Goal: Connect with others: Connect with others

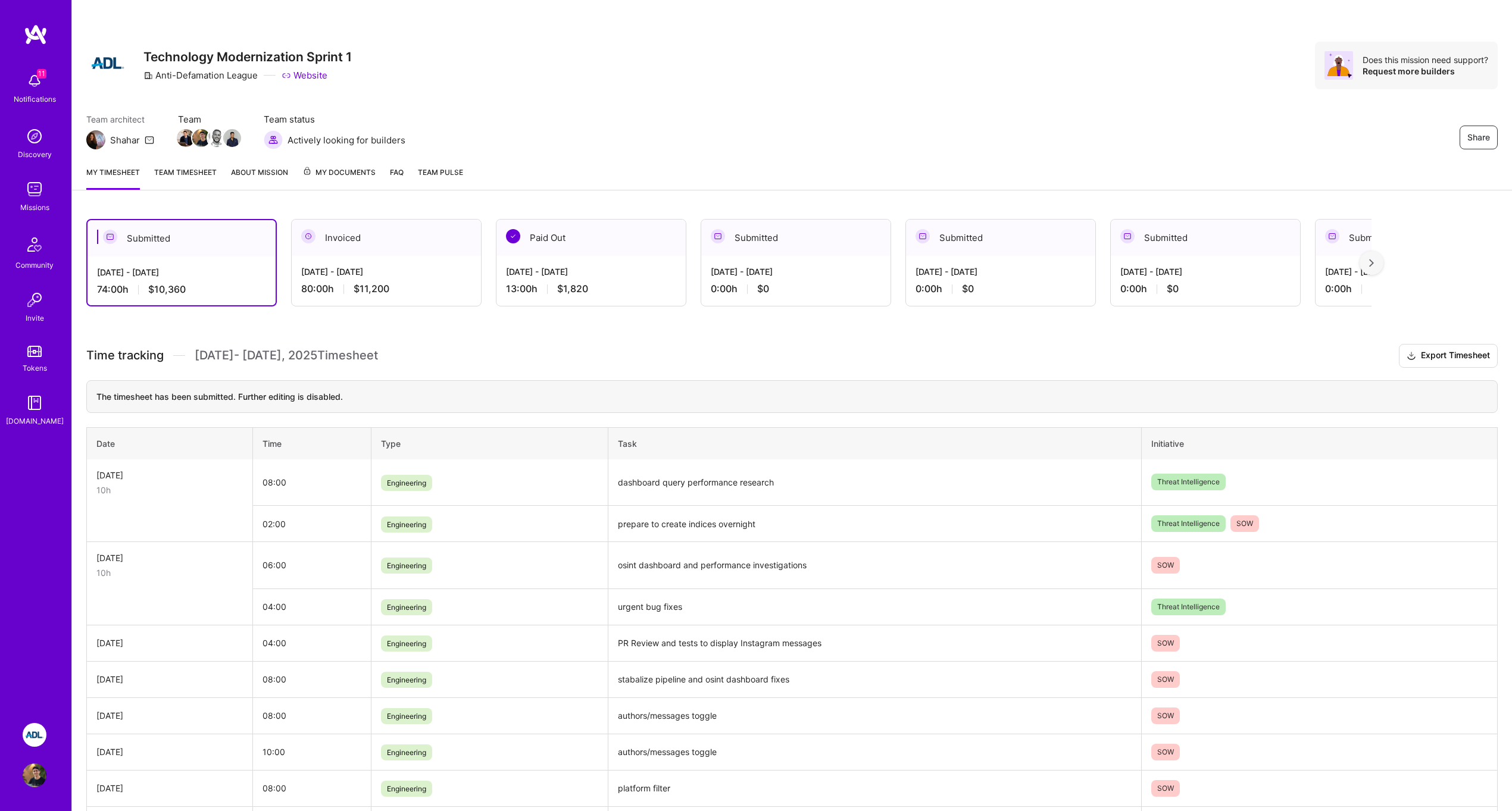
click at [34, 726] on img at bounding box center [34, 734] width 24 height 24
click at [33, 767] on img at bounding box center [34, 775] width 24 height 24
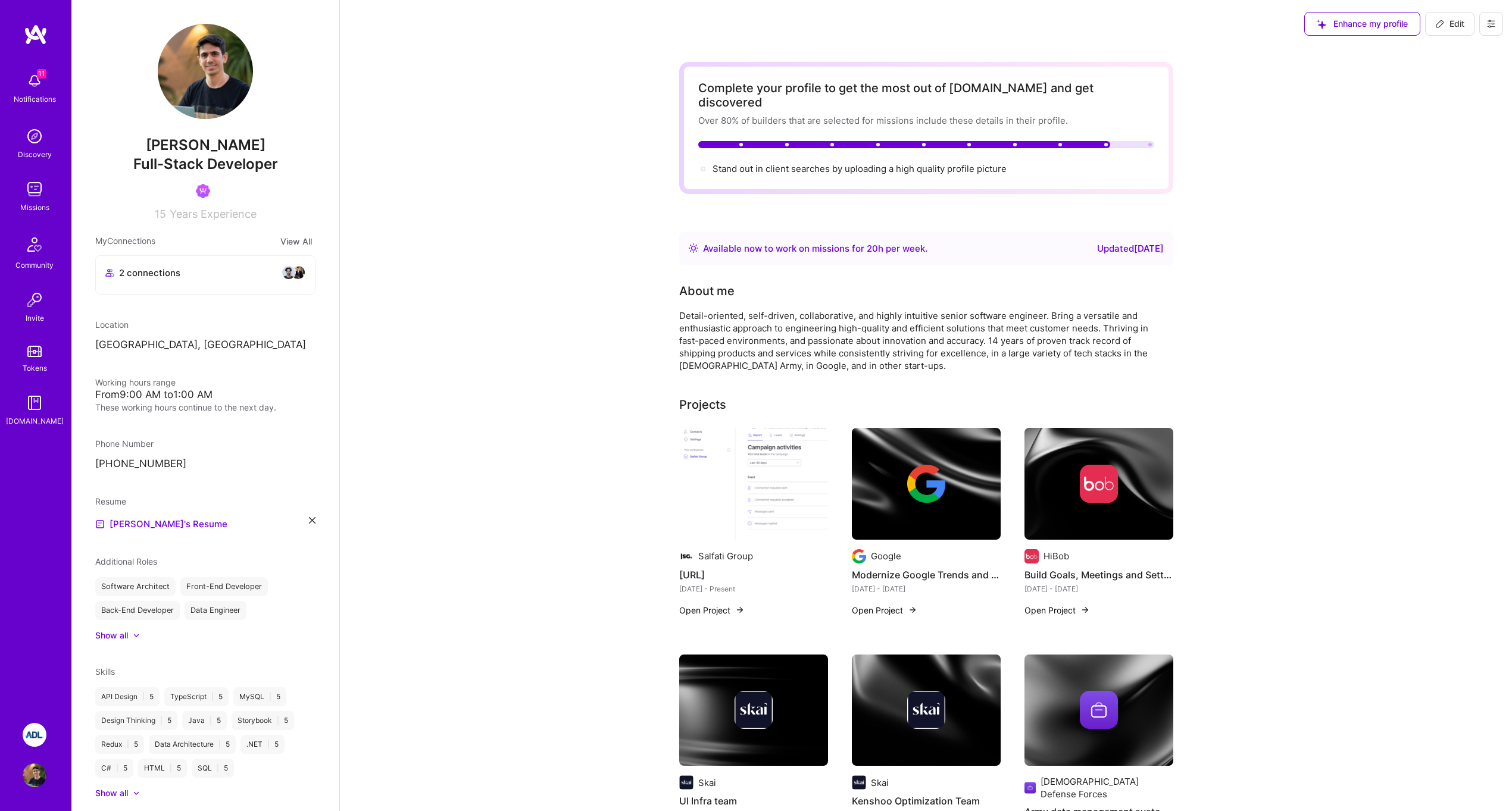
click at [39, 727] on img at bounding box center [34, 734] width 24 height 24
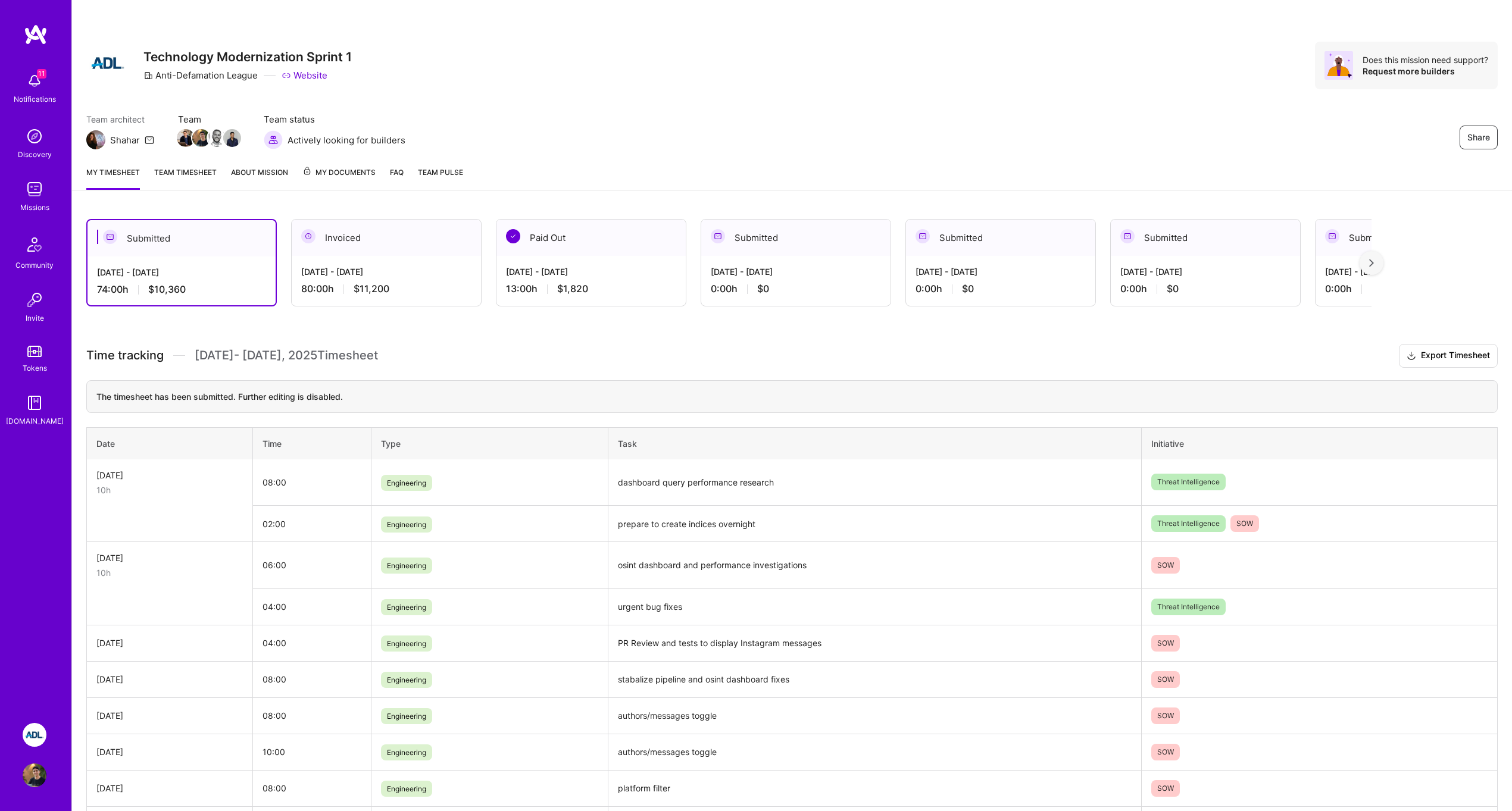
click at [201, 176] on link "Team timesheet" at bounding box center [185, 178] width 62 height 24
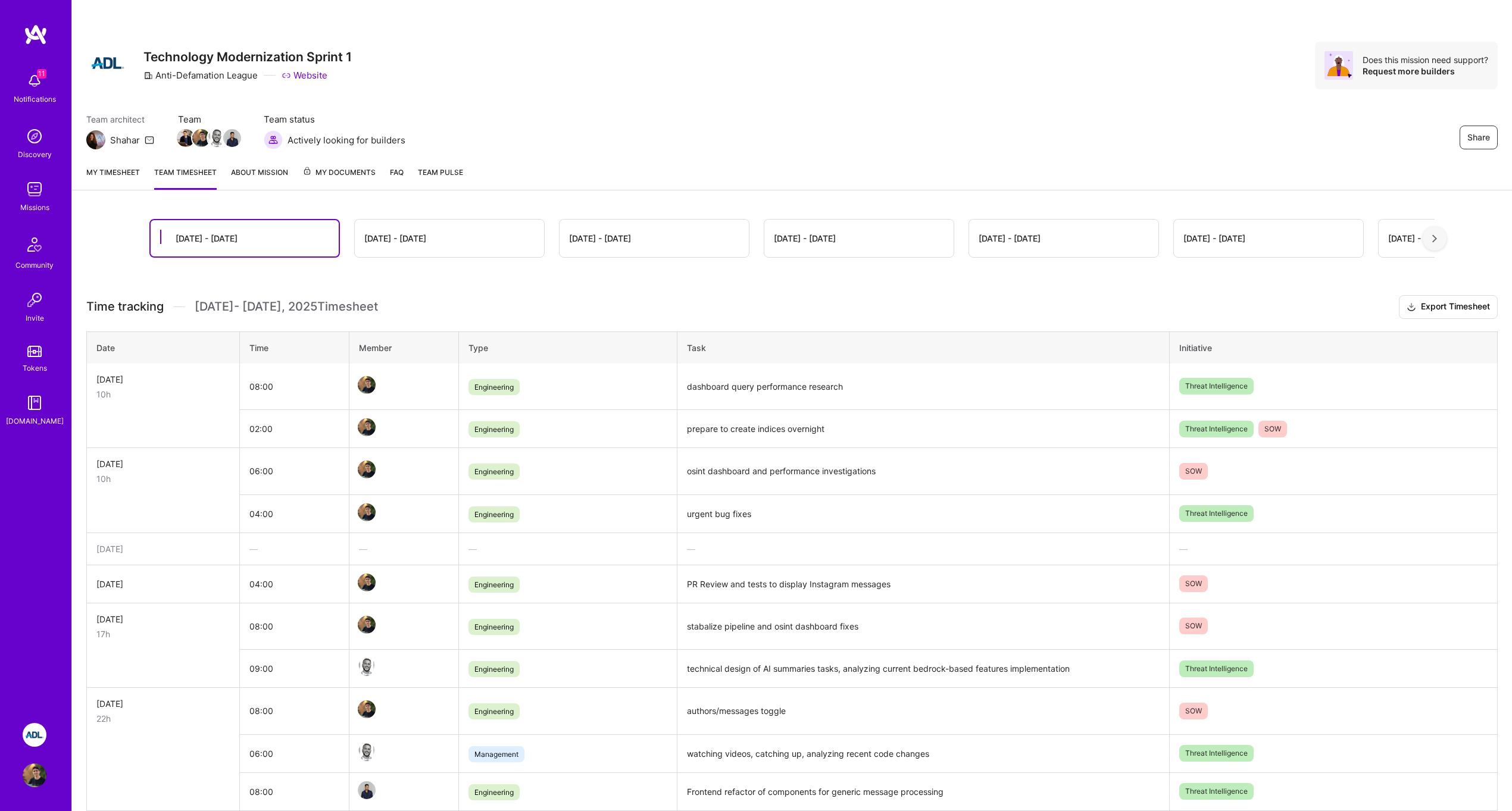
click at [257, 177] on link "About Mission" at bounding box center [259, 178] width 57 height 24
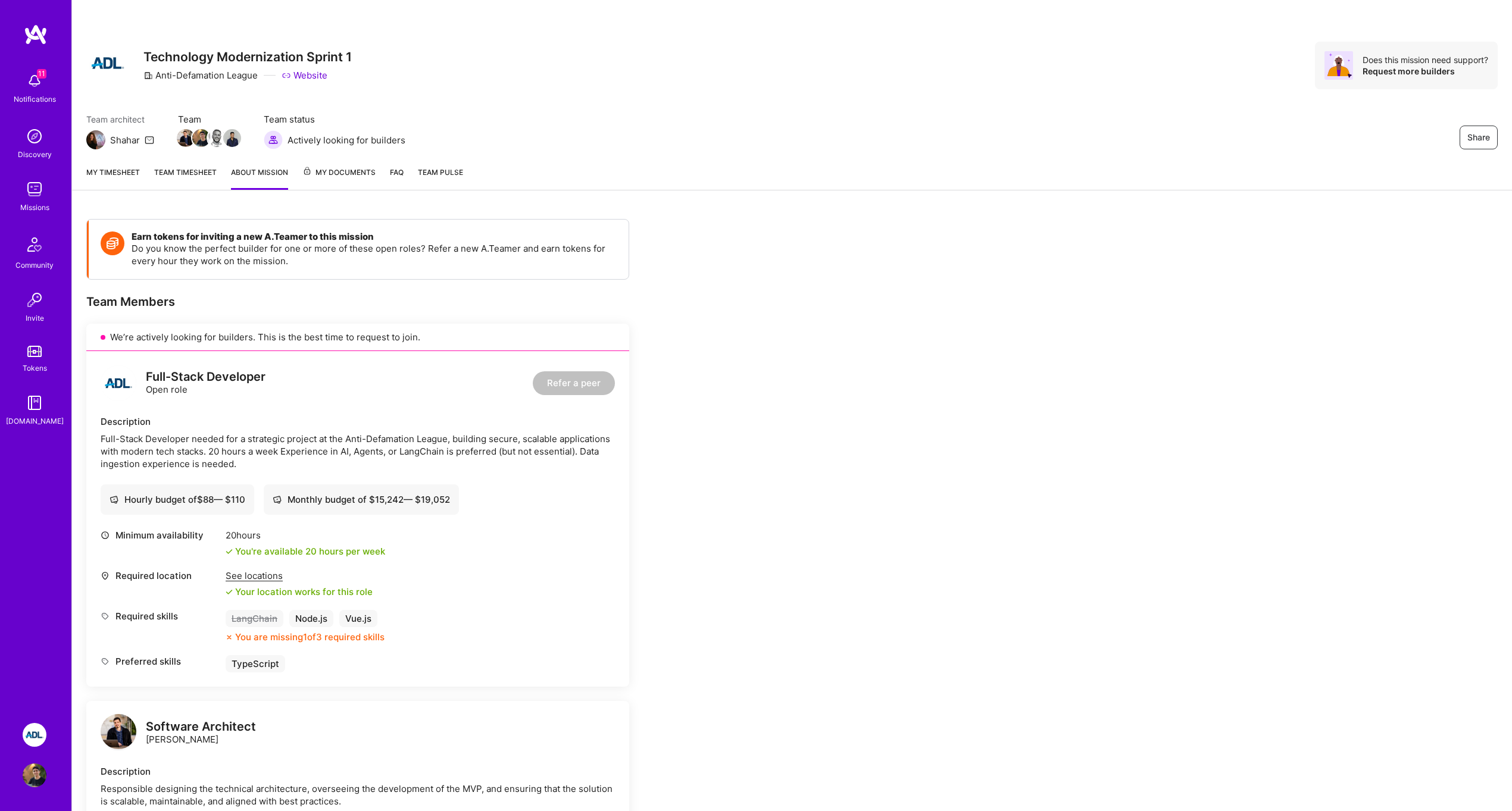
click at [384, 169] on div "My timesheet Team timesheet About Mission My Documents FAQ Team Pulse" at bounding box center [793, 173] width 1440 height 34
click at [365, 169] on span "My Documents" at bounding box center [339, 173] width 73 height 13
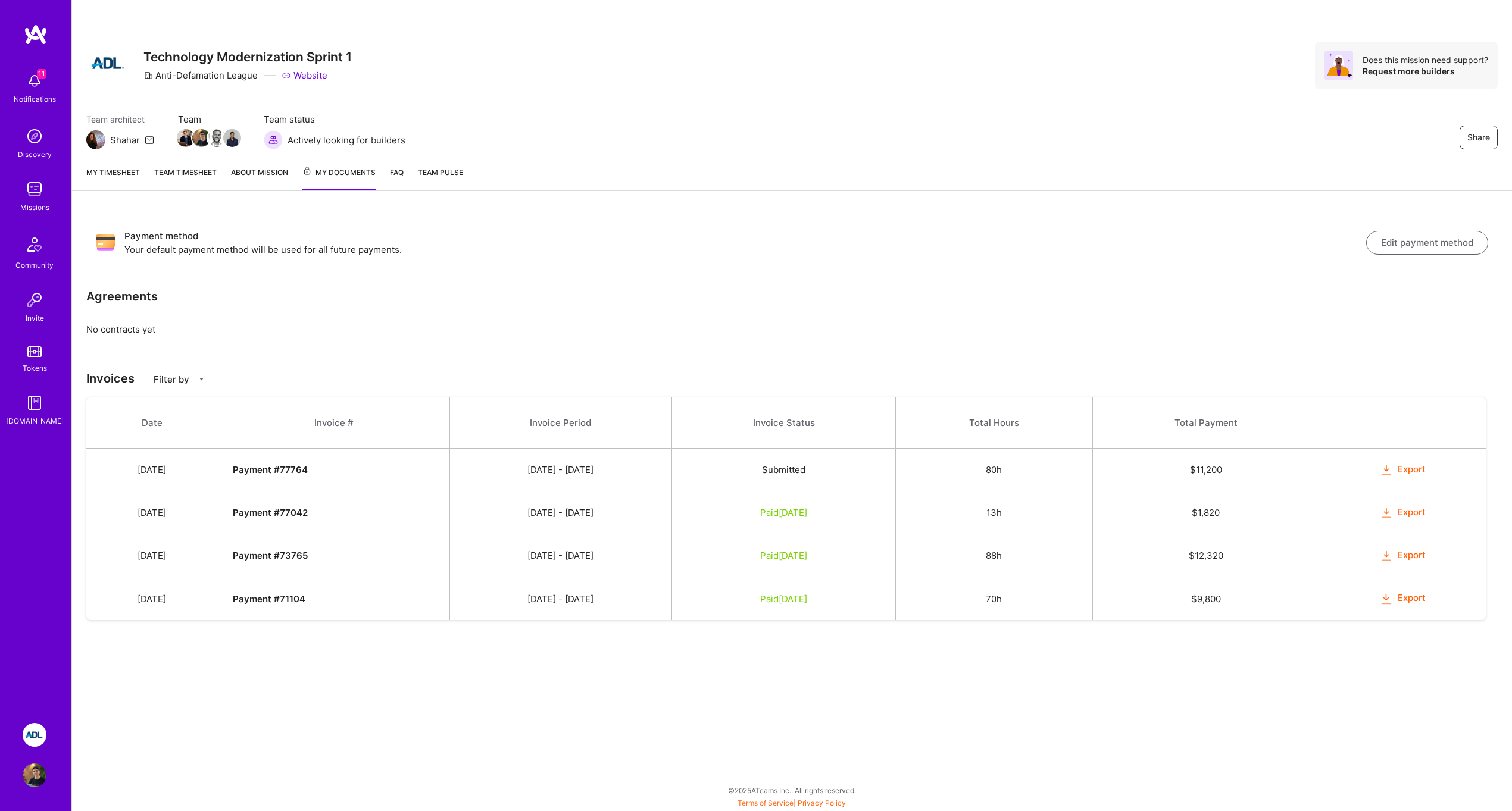
click at [393, 167] on link "FAQ" at bounding box center [396, 178] width 14 height 24
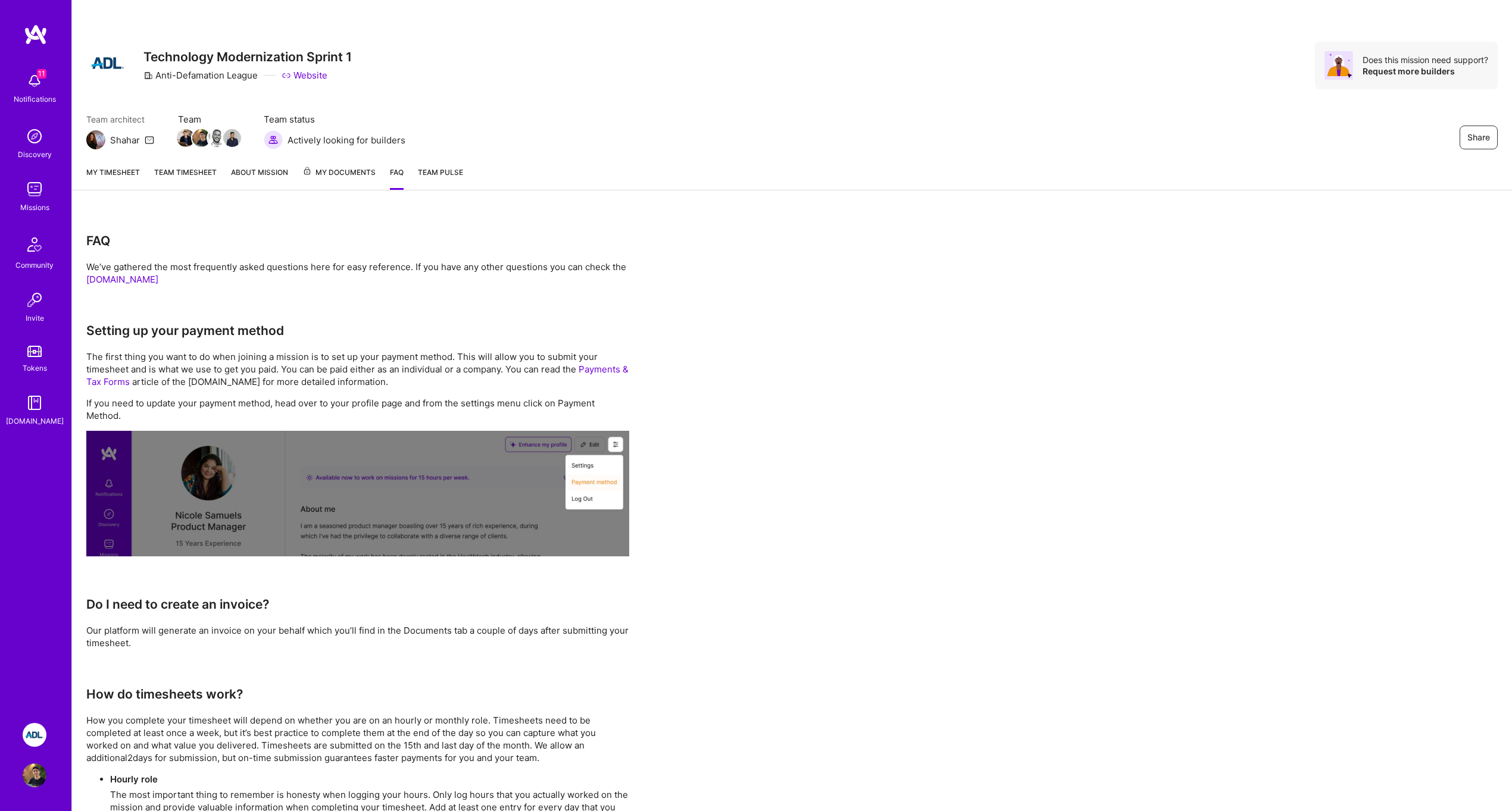
click at [426, 173] on span "Team Pulse" at bounding box center [440, 172] width 45 height 9
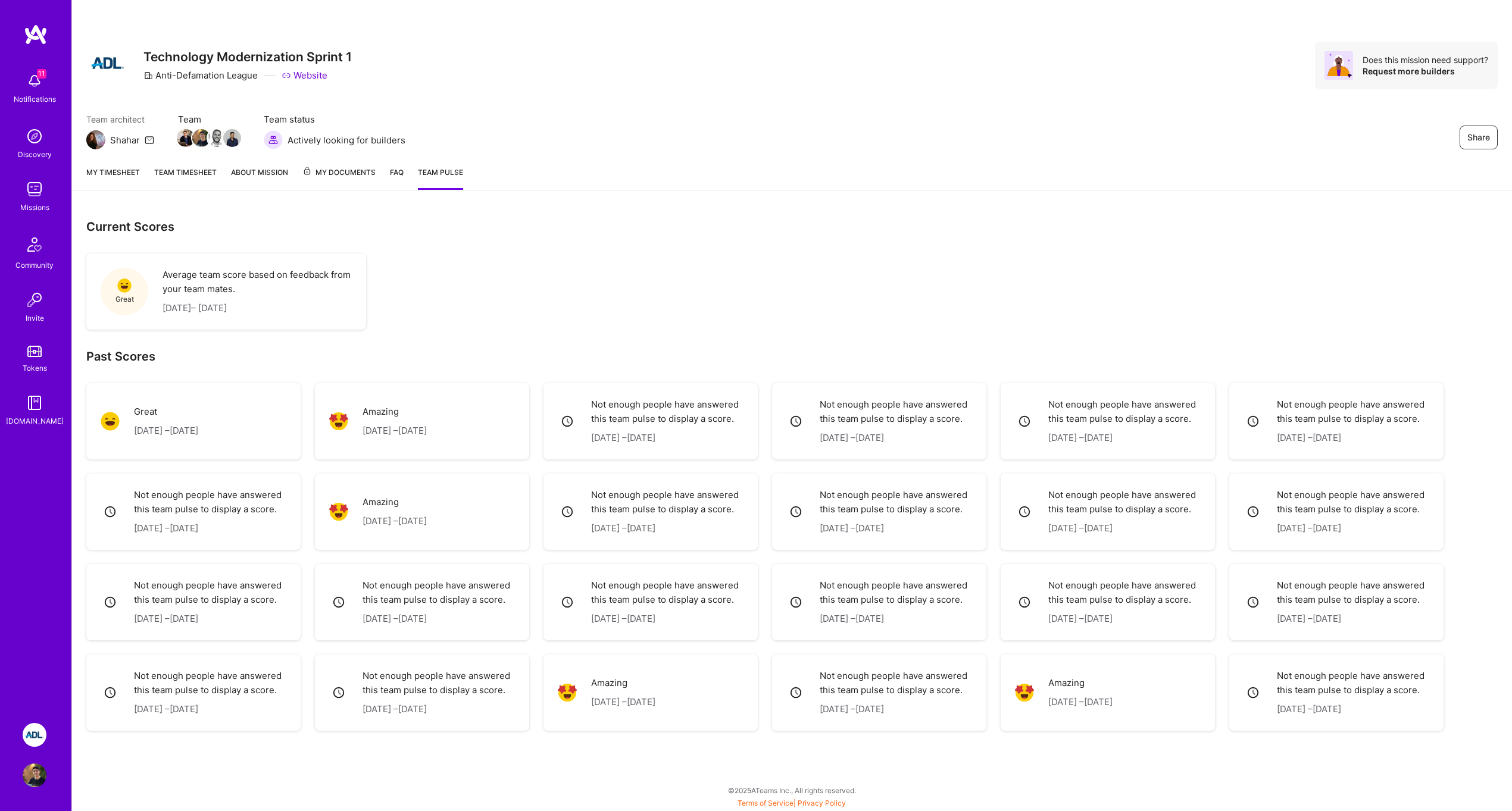
click at [391, 172] on link "FAQ" at bounding box center [396, 178] width 14 height 24
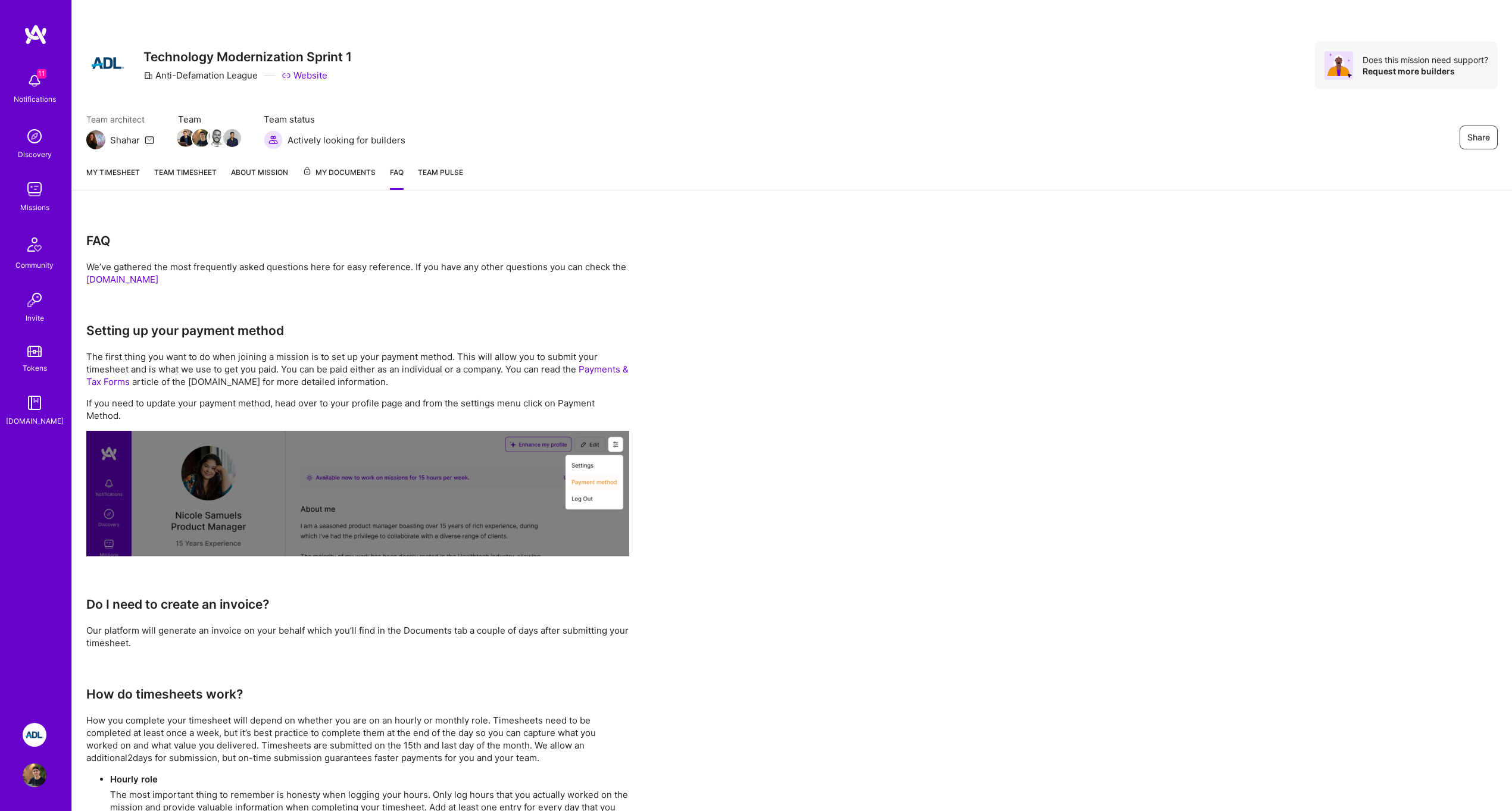
click at [431, 177] on link "Team Pulse" at bounding box center [440, 178] width 45 height 24
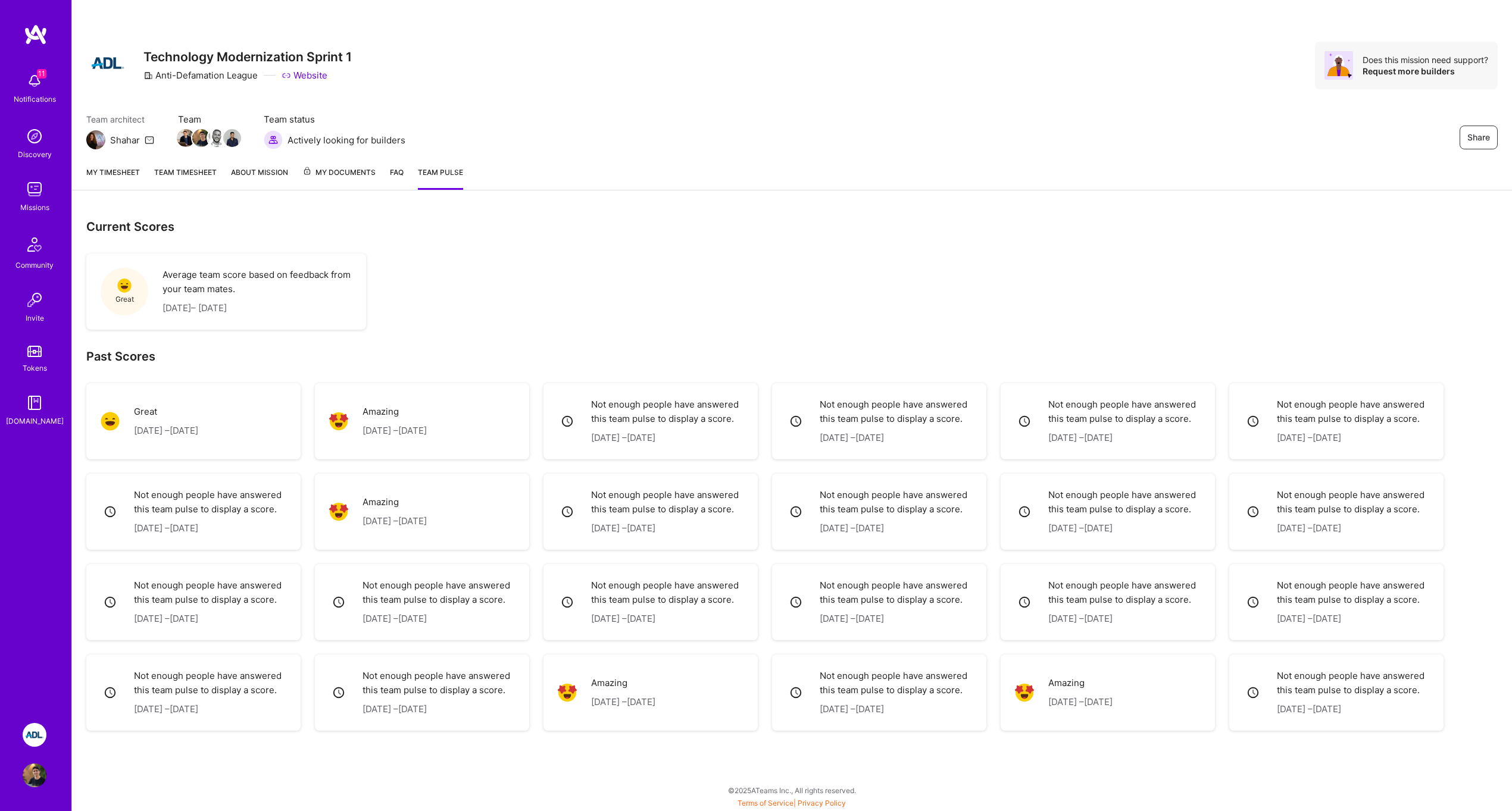
click at [43, 85] on img at bounding box center [34, 80] width 24 height 24
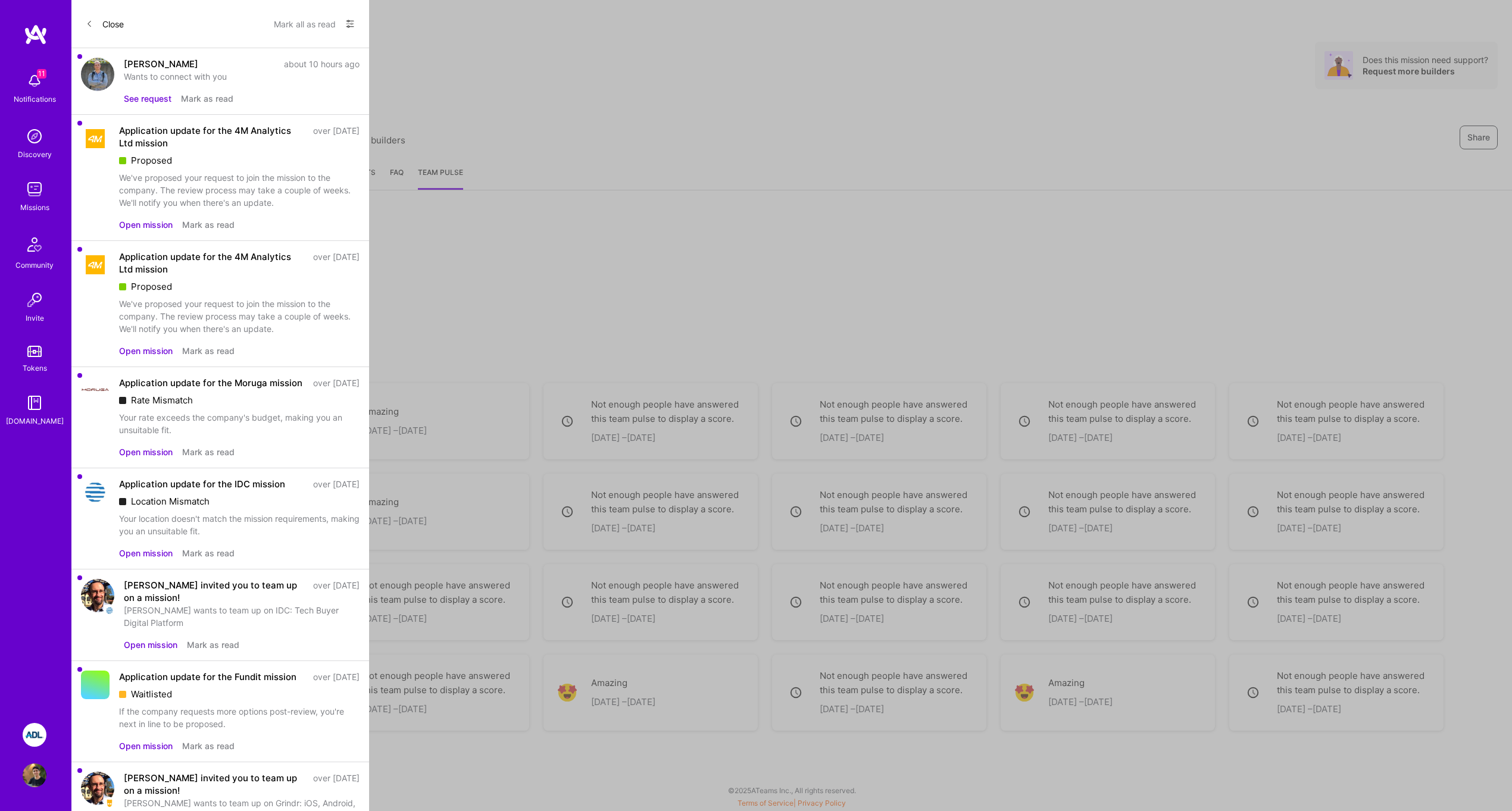
click at [153, 102] on button "See request" at bounding box center [148, 98] width 47 height 12
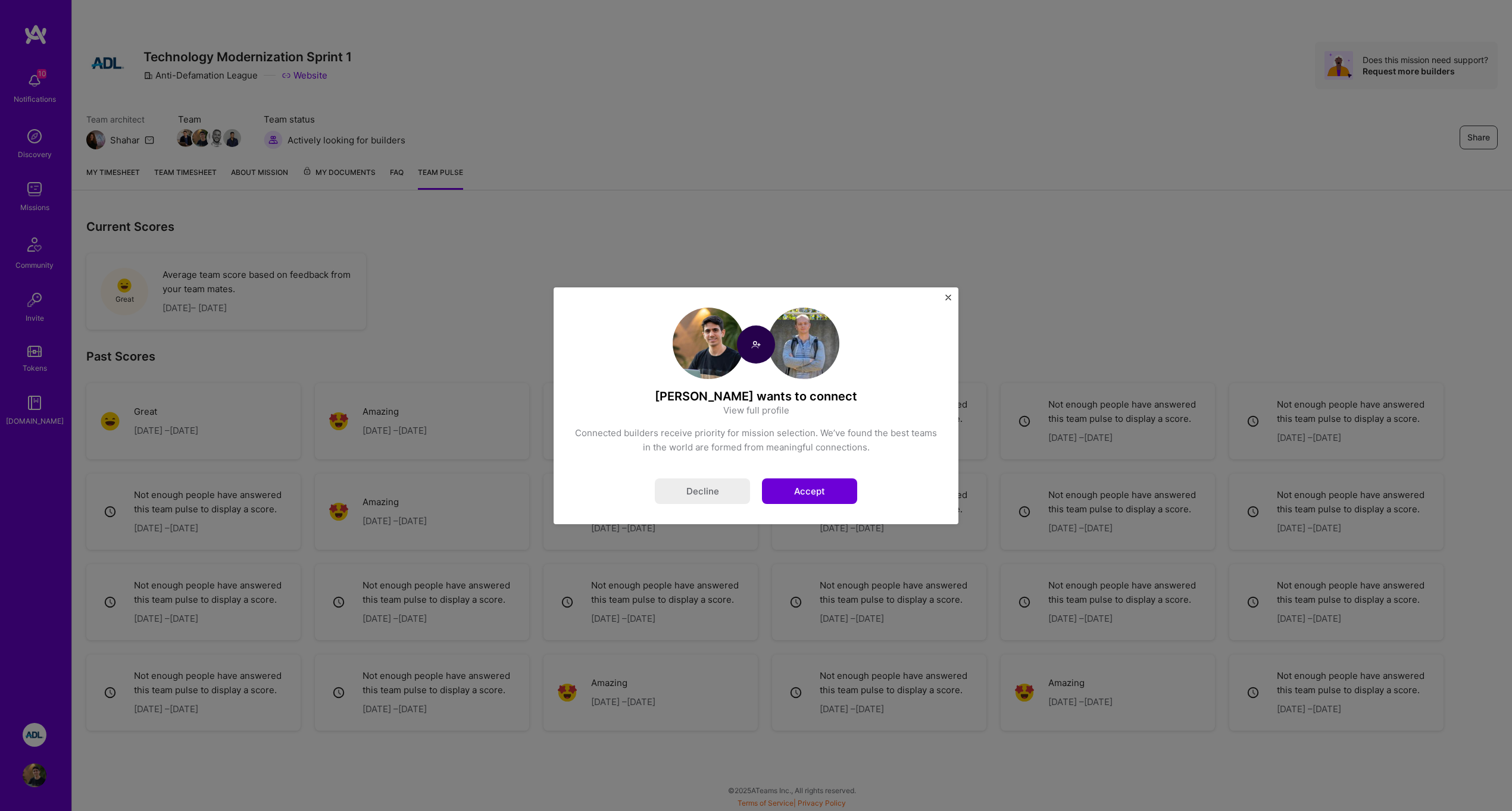
click at [805, 491] on button "Accept" at bounding box center [809, 491] width 95 height 26
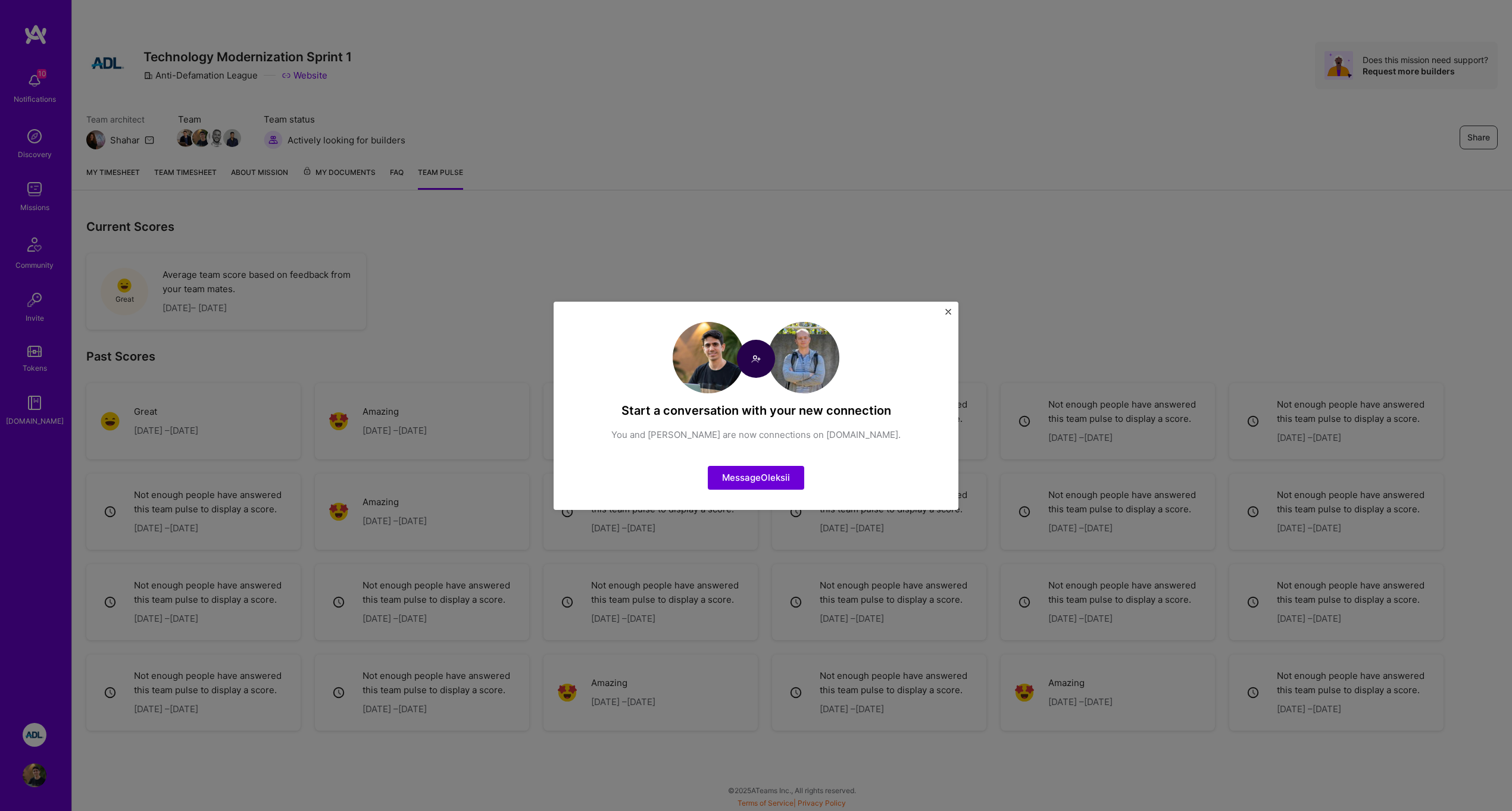
click at [760, 428] on div "You and [PERSON_NAME] are now connections on [DOMAIN_NAME]." at bounding box center [756, 435] width 364 height 14
click at [949, 312] on img "Close" at bounding box center [948, 312] width 6 height 6
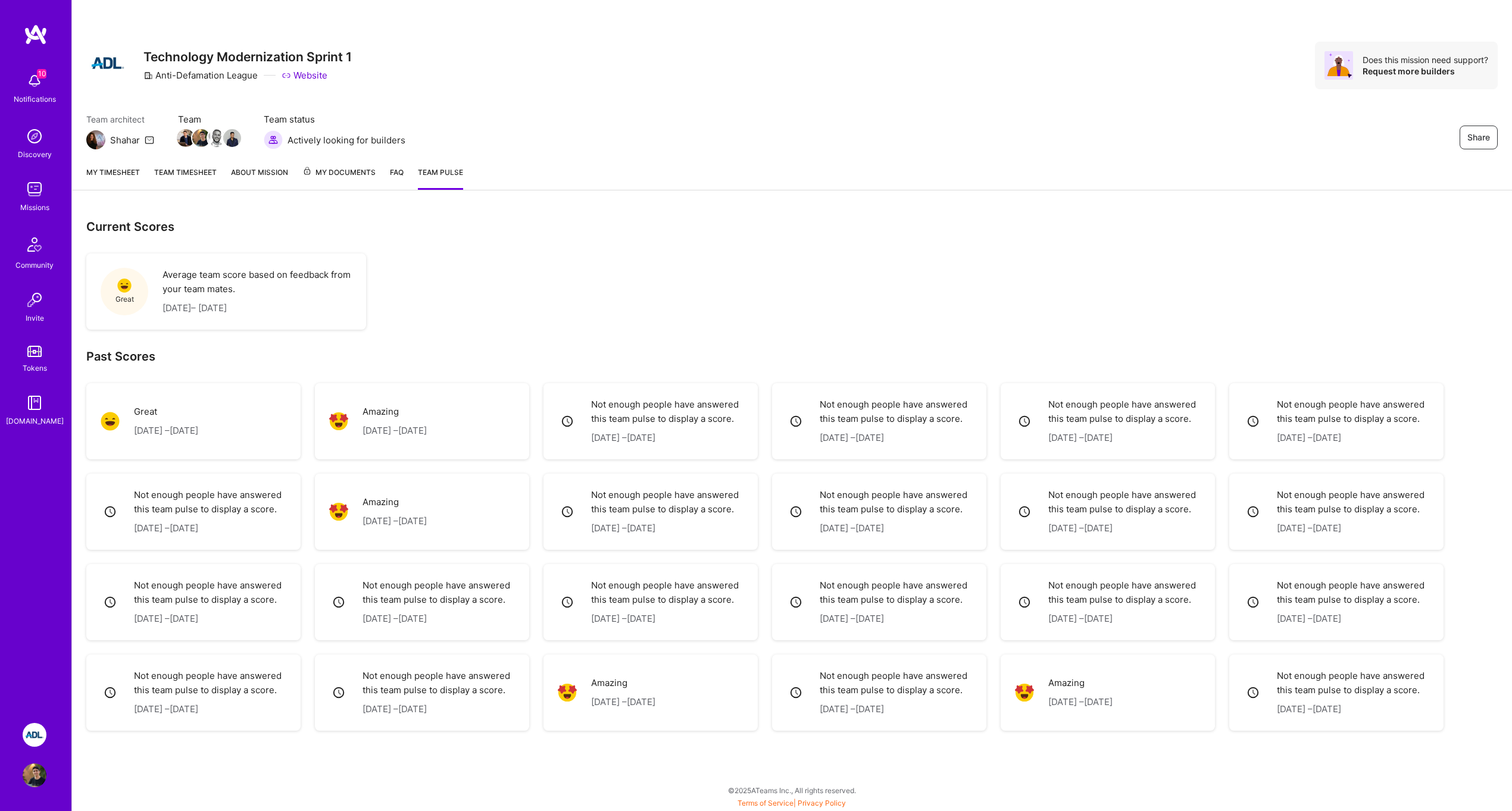
click at [19, 84] on div "10 Notifications" at bounding box center [34, 87] width 74 height 41
click at [452, 244] on div "10 10 Notifications Discovery Missions Community Invite Tokens [DOMAIN_NAME] AD…" at bounding box center [756, 403] width 1512 height 805
click at [47, 256] on img at bounding box center [34, 245] width 29 height 29
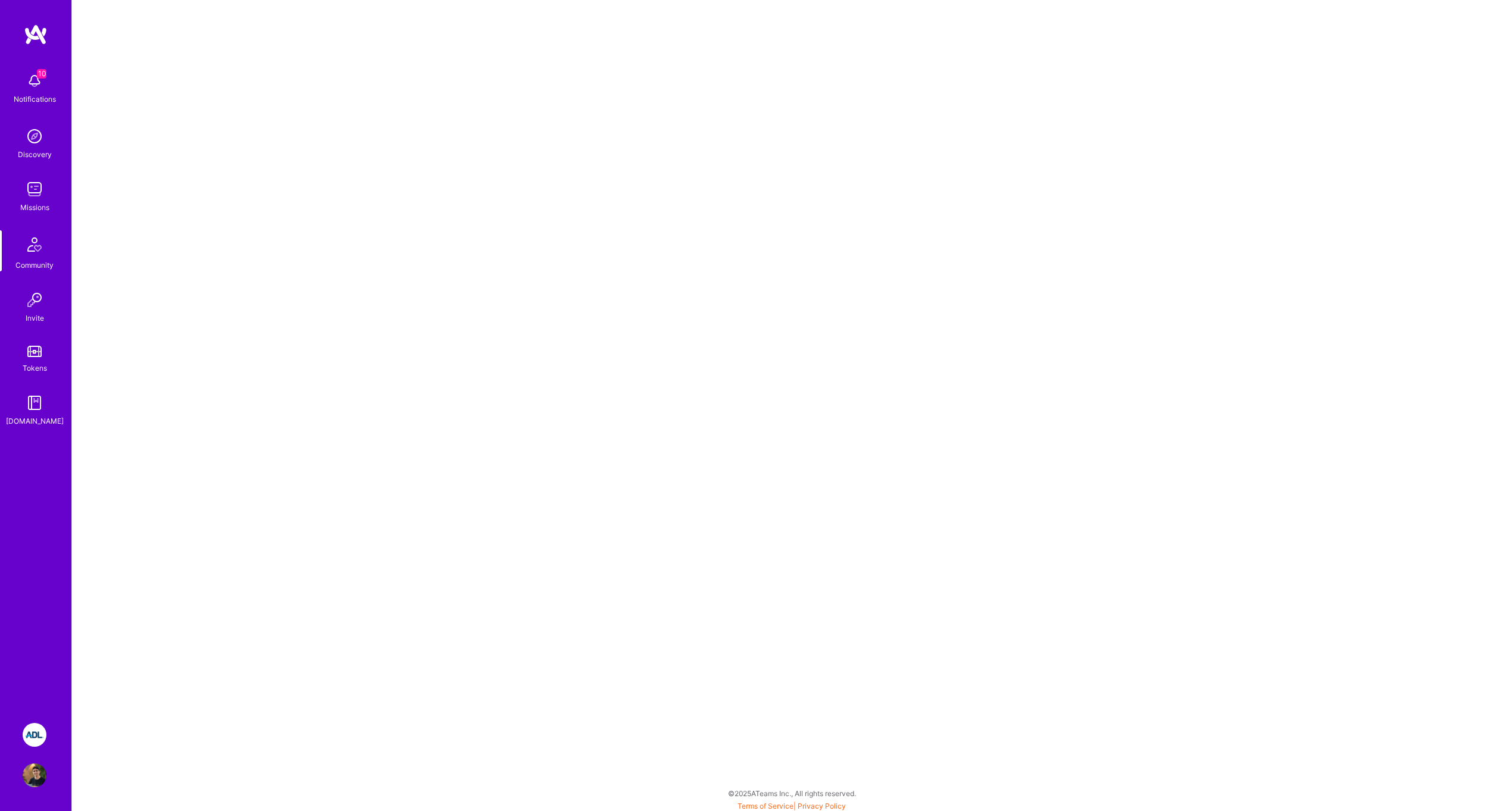
click at [49, 181] on link "Missions" at bounding box center [34, 196] width 74 height 37
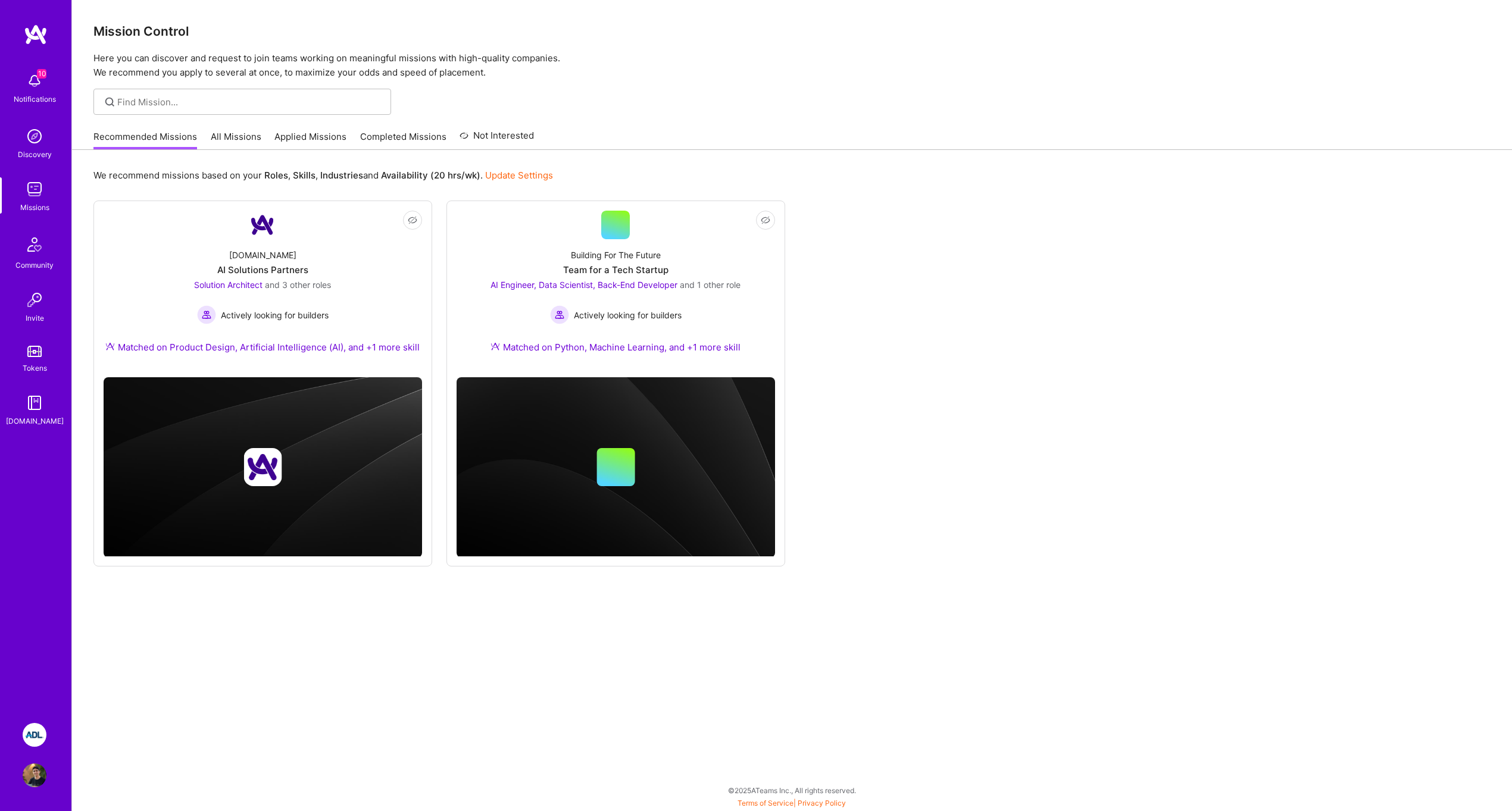
click at [44, 311] on img at bounding box center [34, 299] width 24 height 24
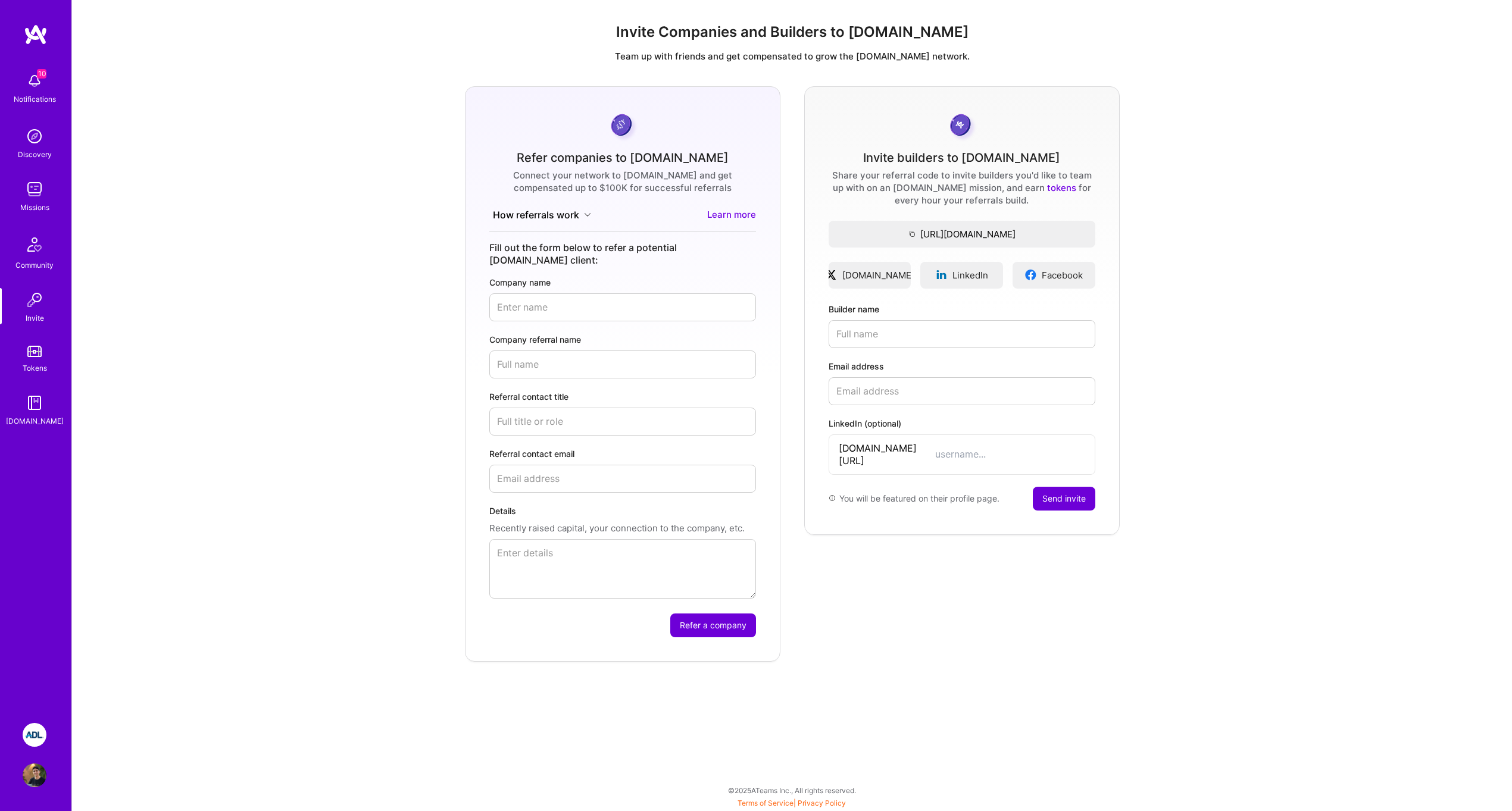
click at [561, 221] on button "How referrals work" at bounding box center [542, 215] width 105 height 14
